Goal: Find specific page/section

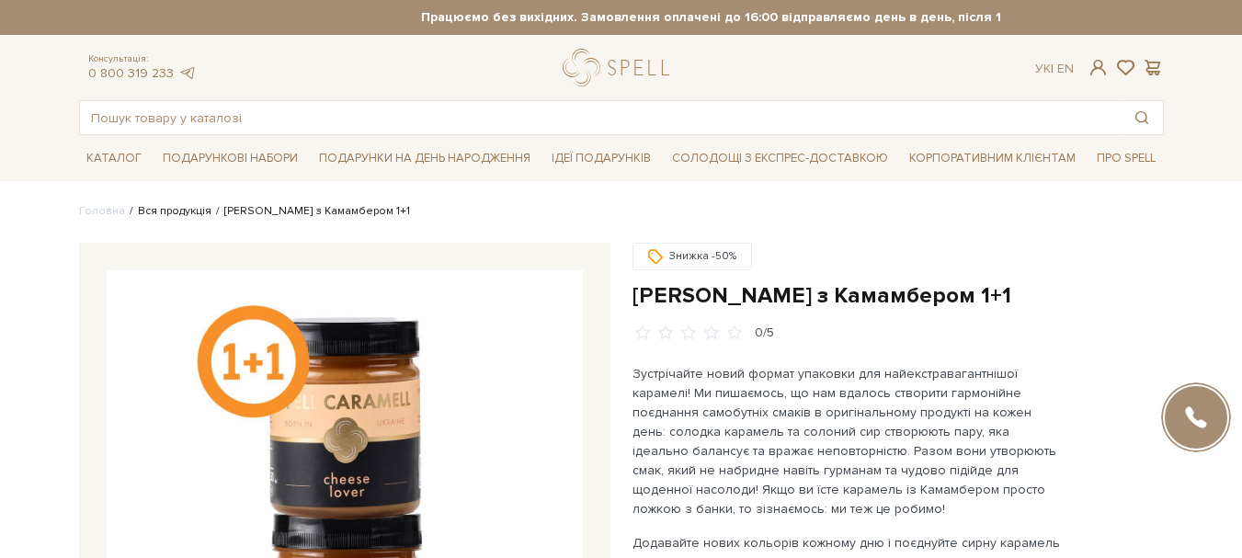
click at [161, 218] on link "Вся продукція" at bounding box center [175, 211] width 74 height 14
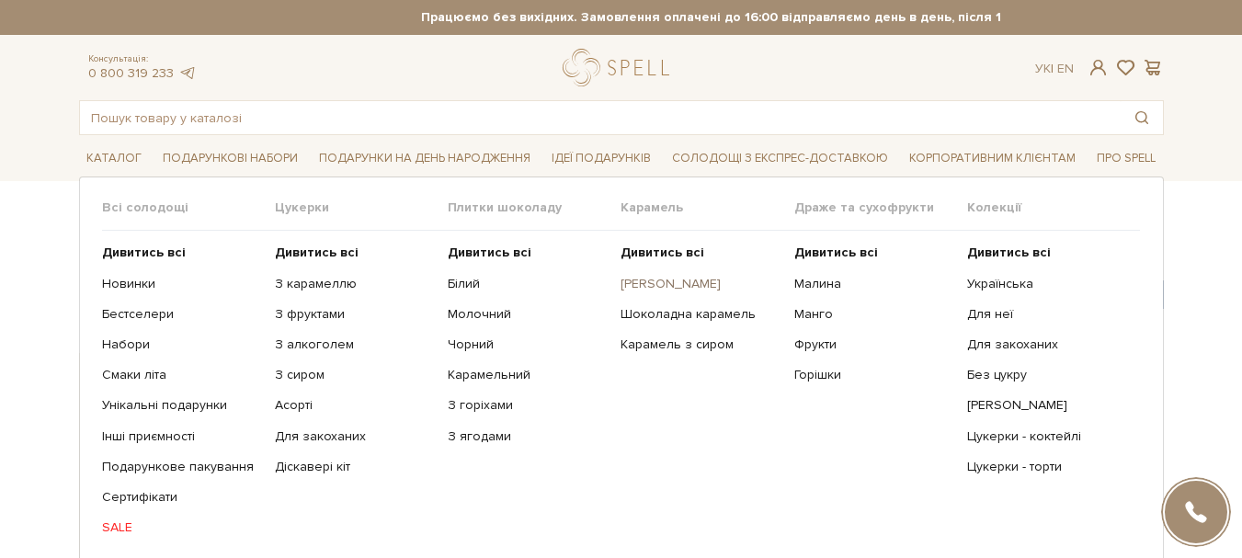
click at [655, 292] on link "[PERSON_NAME]" at bounding box center [699, 284] width 159 height 17
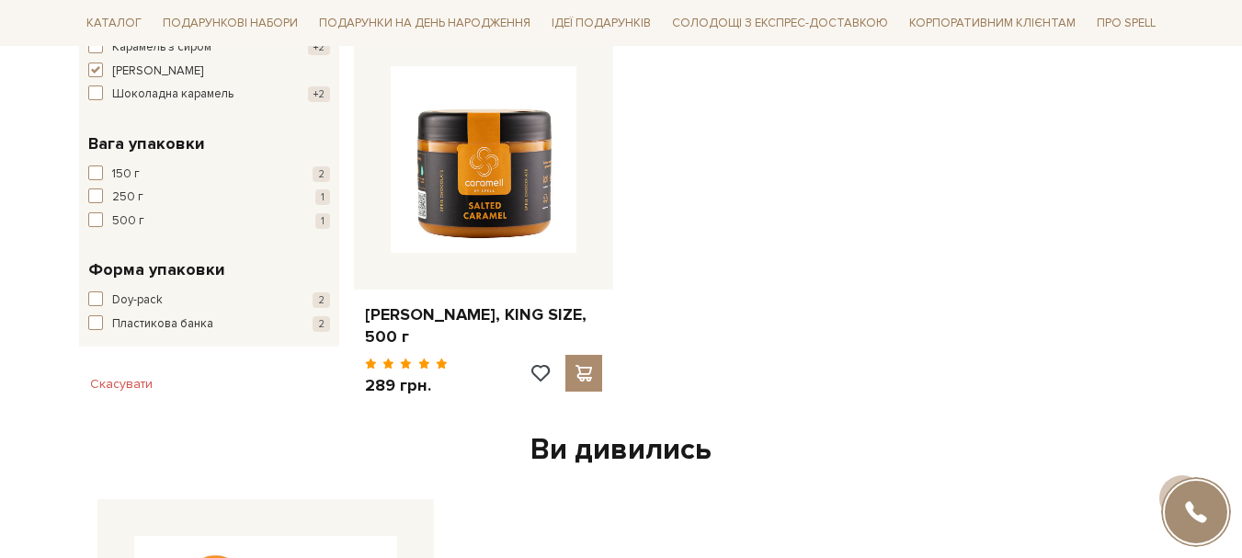
scroll to position [735, 0]
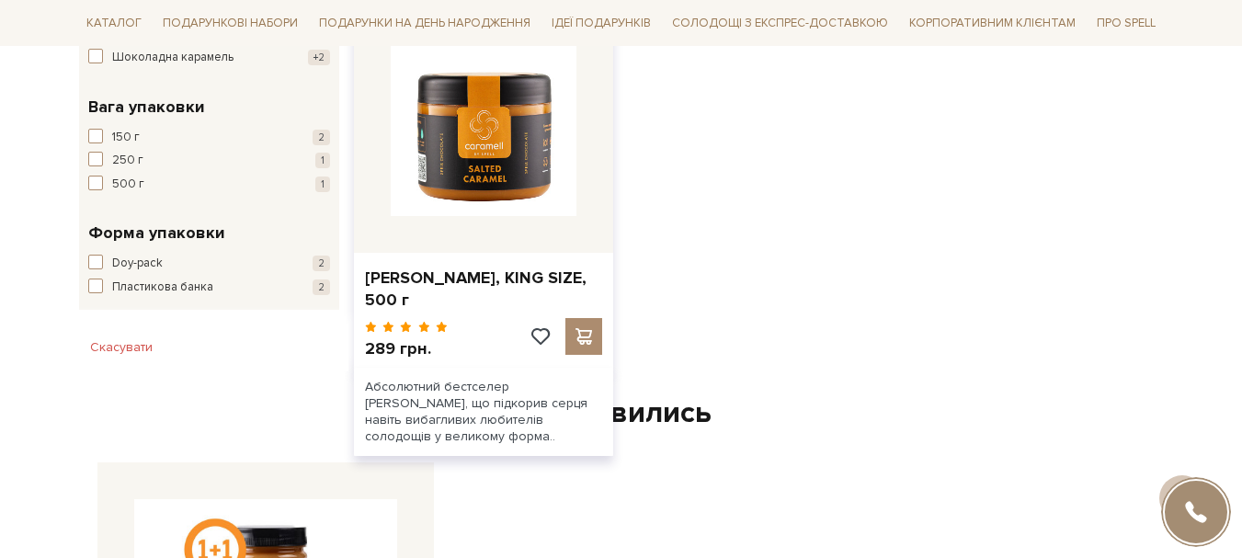
click at [583, 237] on div at bounding box center [484, 123] width 260 height 260
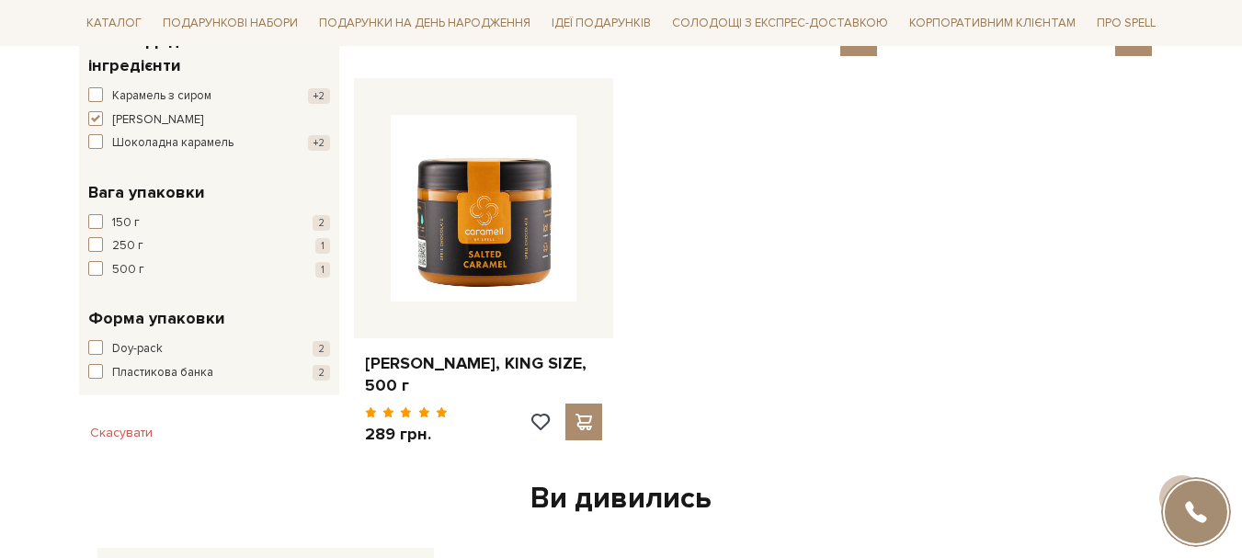
scroll to position [643, 0]
